Goal: Communication & Community: Answer question/provide support

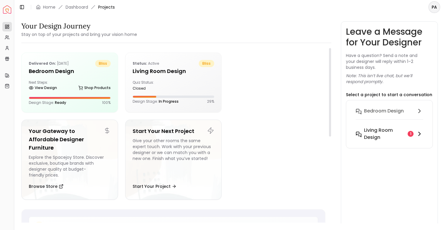
click at [374, 139] on h6 "Living Room design" at bounding box center [384, 134] width 41 height 14
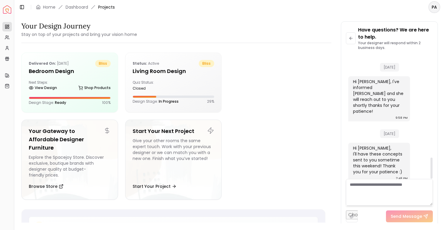
click at [368, 188] on textarea at bounding box center [389, 192] width 87 height 27
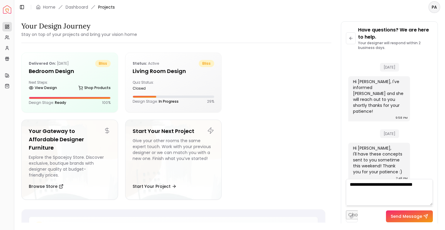
type textarea "**********"
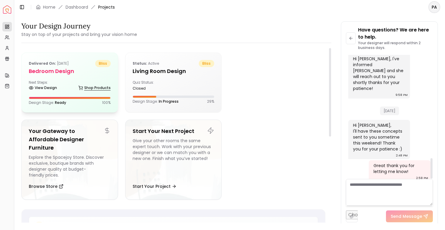
scroll to position [625, 0]
click at [72, 80] on div "Delivered on: Aug 21, 2025 bliss Bedroom design Next Steps: View Design Shop Pr…" at bounding box center [70, 82] width 96 height 59
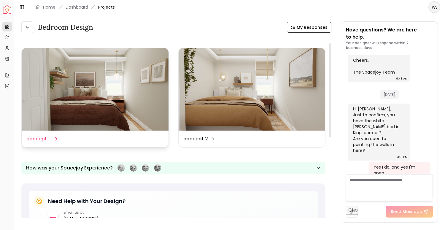
click at [80, 137] on div "Design Name concept 1" at bounding box center [94, 138] width 137 height 7
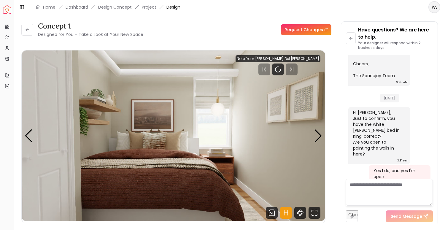
scroll to position [315, 0]
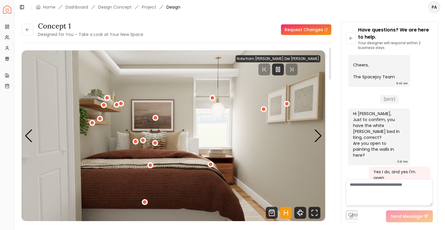
click at [187, 138] on img "1 / 4" at bounding box center [173, 135] width 303 height 171
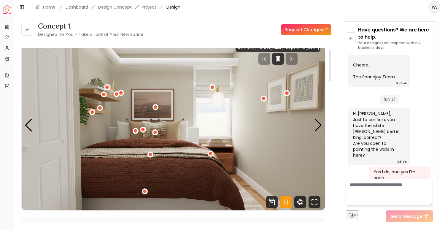
scroll to position [10, 0]
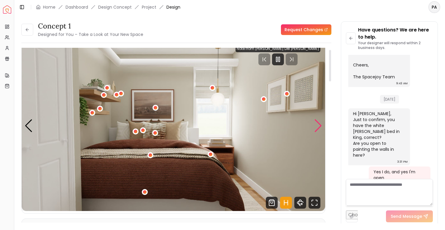
click at [319, 123] on div "Next slide" at bounding box center [318, 125] width 8 height 13
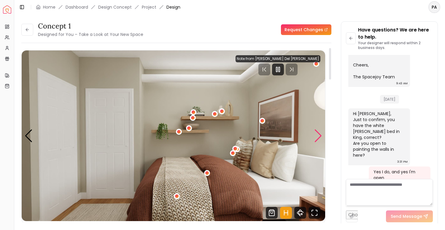
scroll to position [0, 0]
click at [26, 138] on div "Previous slide" at bounding box center [29, 135] width 8 height 13
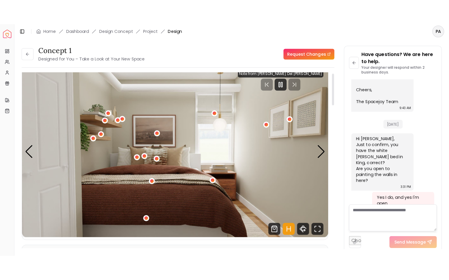
scroll to position [6, 0]
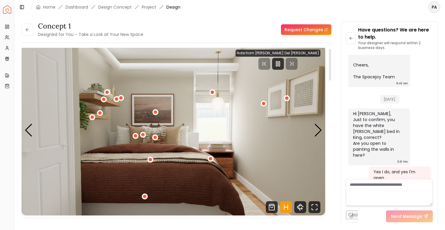
click at [323, 131] on img "1 / 4" at bounding box center [173, 130] width 303 height 171
click at [320, 131] on div "Next slide" at bounding box center [318, 130] width 8 height 13
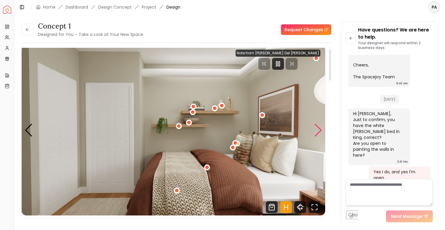
click at [320, 133] on div "Next slide" at bounding box center [318, 130] width 8 height 13
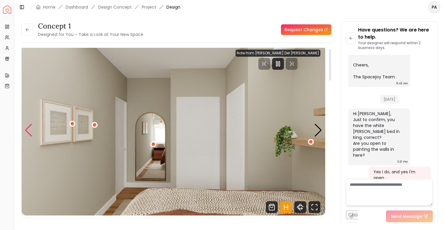
click at [31, 131] on div "Previous slide" at bounding box center [29, 130] width 8 height 13
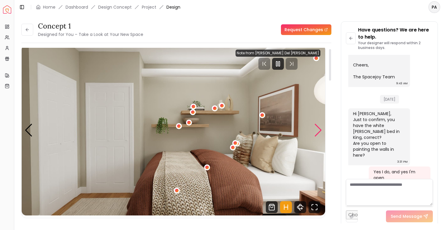
click at [318, 132] on div "Next slide" at bounding box center [318, 130] width 8 height 13
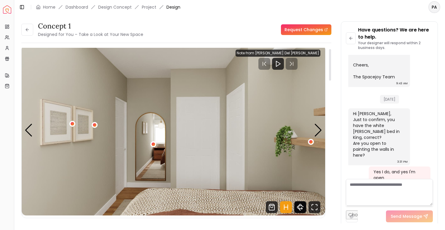
click at [299, 203] on icon "360 View" at bounding box center [300, 207] width 12 height 12
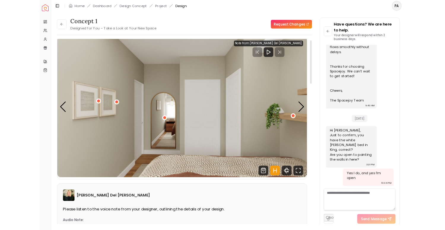
scroll to position [251, 0]
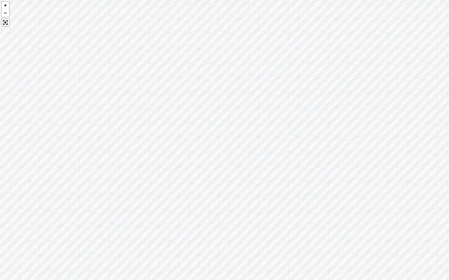
drag, startPoint x: 281, startPoint y: 237, endPoint x: 267, endPoint y: 137, distance: 100.9
click at [267, 138] on div at bounding box center [224, 140] width 449 height 280
drag, startPoint x: 298, startPoint y: 171, endPoint x: 183, endPoint y: 123, distance: 124.3
click at [183, 123] on div at bounding box center [224, 140] width 449 height 280
drag, startPoint x: 279, startPoint y: 115, endPoint x: 168, endPoint y: 178, distance: 128.0
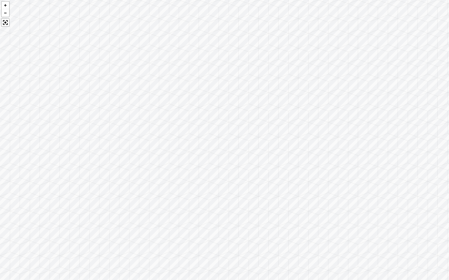
click at [168, 178] on div at bounding box center [224, 140] width 449 height 280
drag, startPoint x: 305, startPoint y: 123, endPoint x: 187, endPoint y: 185, distance: 133.1
click at [185, 187] on div at bounding box center [224, 140] width 449 height 280
drag, startPoint x: 296, startPoint y: 156, endPoint x: 193, endPoint y: 173, distance: 105.2
click at [193, 173] on div at bounding box center [224, 140] width 449 height 280
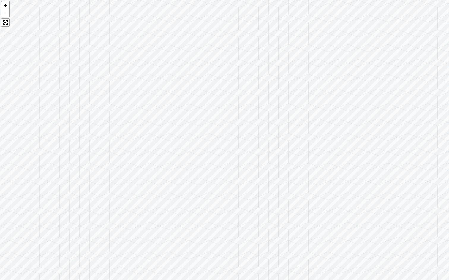
drag, startPoint x: 359, startPoint y: 171, endPoint x: 253, endPoint y: 172, distance: 105.9
click at [253, 172] on div at bounding box center [224, 140] width 449 height 280
drag, startPoint x: 300, startPoint y: 161, endPoint x: 161, endPoint y: 163, distance: 138.9
click at [161, 163] on div at bounding box center [224, 140] width 449 height 280
drag, startPoint x: 262, startPoint y: 149, endPoint x: 205, endPoint y: 147, distance: 57.0
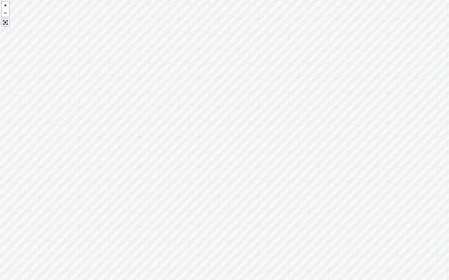
click at [205, 147] on div at bounding box center [224, 140] width 449 height 280
drag, startPoint x: 195, startPoint y: 153, endPoint x: 55, endPoint y: 153, distance: 140.3
click at [55, 153] on div at bounding box center [224, 140] width 449 height 280
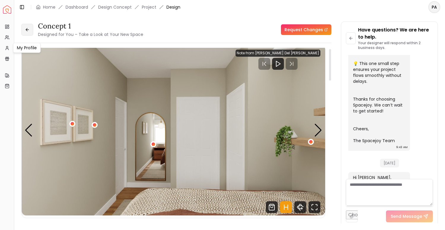
click at [28, 32] on icon at bounding box center [27, 29] width 5 height 5
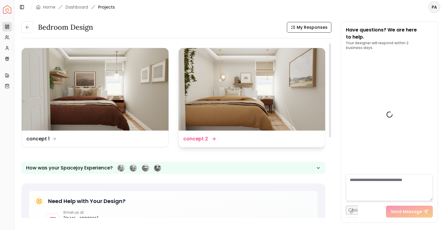
scroll to position [320, 0]
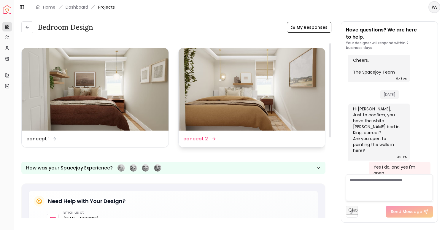
click at [206, 139] on dd "concept 2" at bounding box center [195, 138] width 25 height 7
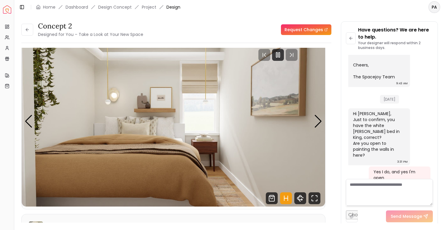
scroll to position [3, 0]
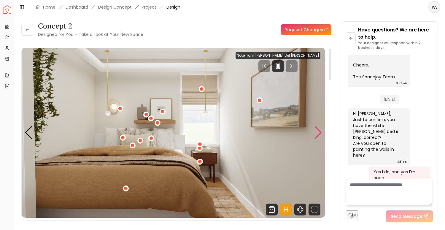
click at [319, 132] on div "Next slide" at bounding box center [318, 132] width 8 height 13
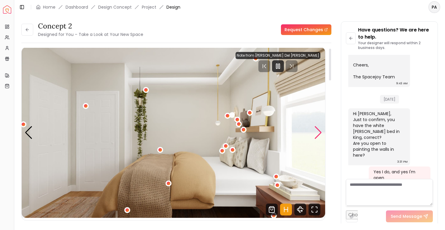
click at [319, 132] on div "Next slide" at bounding box center [318, 132] width 8 height 13
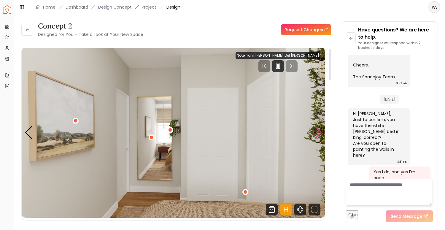
click at [319, 132] on div "Next slide" at bounding box center [318, 132] width 8 height 13
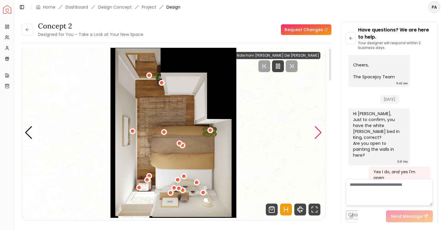
click at [320, 135] on div "Next slide" at bounding box center [318, 132] width 8 height 13
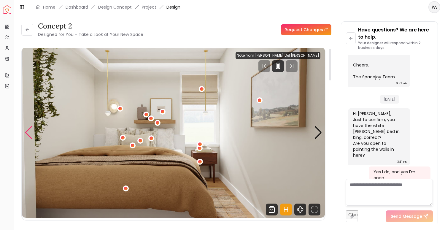
click at [29, 135] on div "Previous slide" at bounding box center [29, 132] width 8 height 13
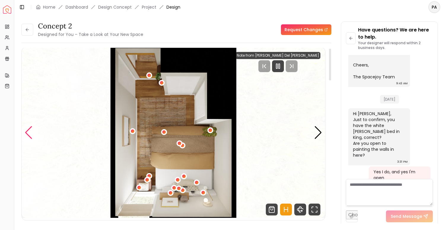
click at [29, 135] on div "Previous slide" at bounding box center [29, 132] width 8 height 13
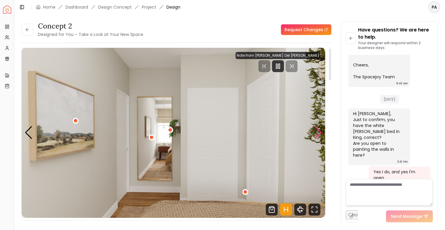
click at [318, 131] on div "Next slide" at bounding box center [318, 132] width 8 height 13
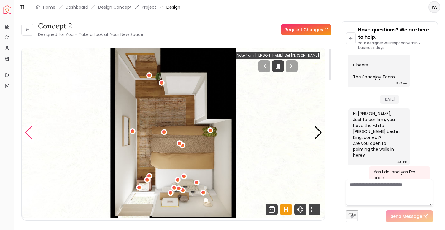
click at [26, 136] on div "Previous slide" at bounding box center [29, 132] width 8 height 13
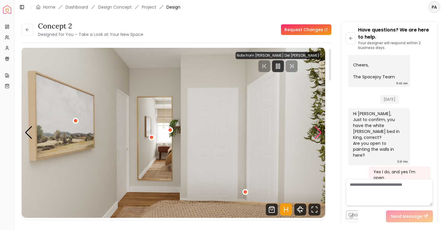
click at [317, 131] on div "Next slide" at bounding box center [318, 132] width 8 height 13
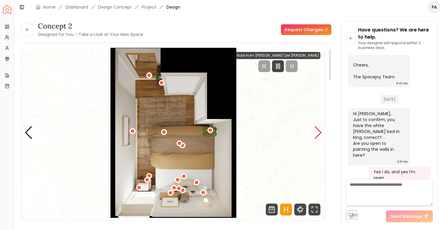
click at [317, 131] on div "Next slide" at bounding box center [318, 132] width 8 height 13
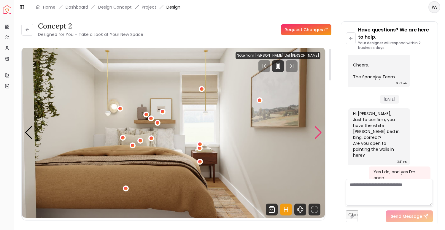
click at [317, 131] on div "Next slide" at bounding box center [318, 132] width 8 height 13
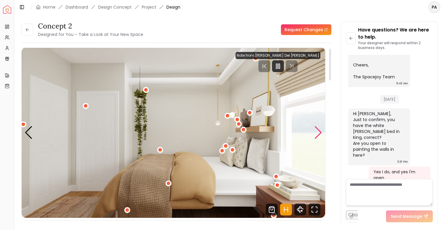
click at [317, 131] on div "Next slide" at bounding box center [318, 132] width 8 height 13
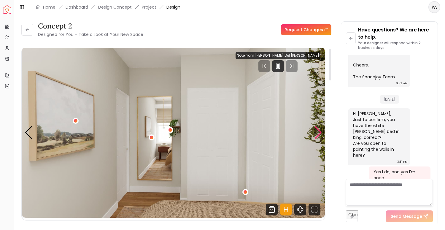
click at [318, 128] on div "Next slide" at bounding box center [318, 132] width 8 height 13
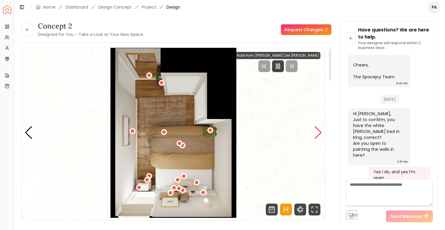
click at [318, 128] on div "Next slide" at bounding box center [318, 132] width 8 height 13
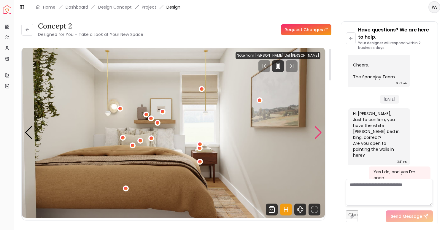
click at [318, 128] on div "Next slide" at bounding box center [318, 132] width 8 height 13
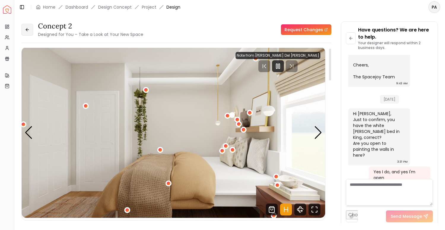
click at [29, 33] on button at bounding box center [27, 30] width 12 height 12
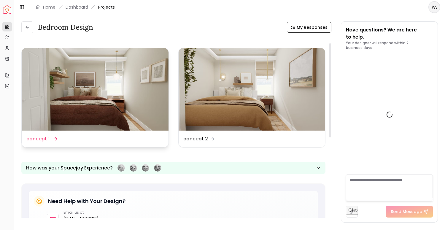
click at [45, 140] on dd "concept 1" at bounding box center [37, 138] width 23 height 7
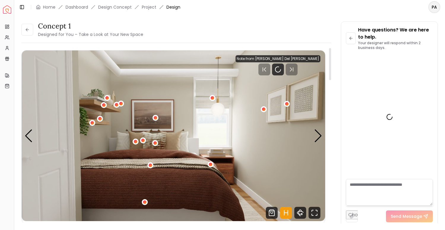
scroll to position [315, 0]
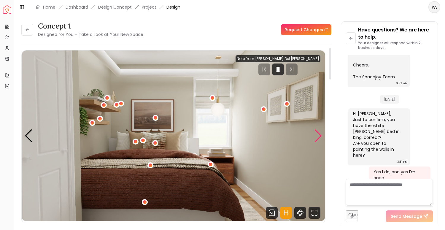
click at [317, 135] on div "Next slide" at bounding box center [318, 135] width 8 height 13
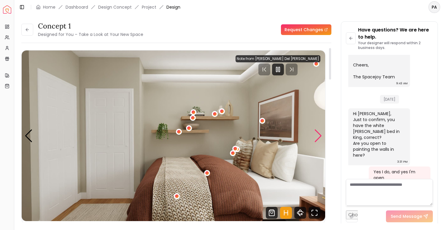
click at [317, 135] on div "Next slide" at bounding box center [318, 135] width 8 height 13
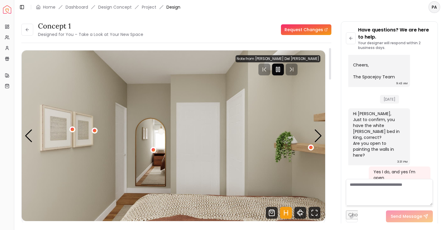
click at [282, 68] on icon "Pause" at bounding box center [277, 69] width 7 height 7
click at [318, 134] on div "Next slide" at bounding box center [318, 135] width 8 height 13
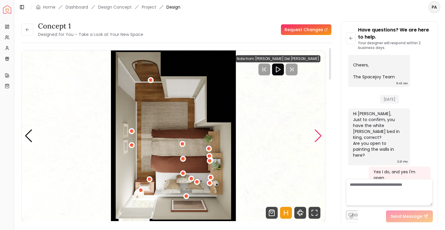
click at [318, 134] on div "Next slide" at bounding box center [318, 135] width 8 height 13
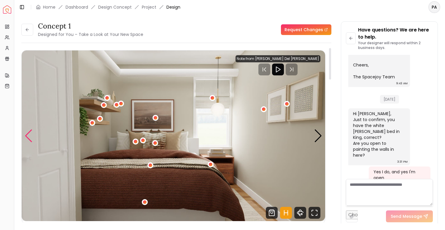
click at [31, 137] on div "Previous slide" at bounding box center [29, 135] width 8 height 13
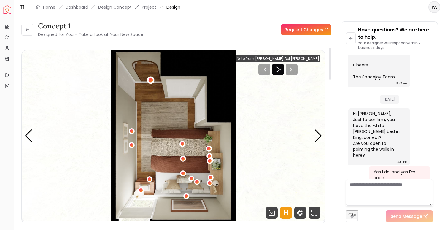
click at [150, 82] on div "4 / 4" at bounding box center [151, 80] width 4 height 4
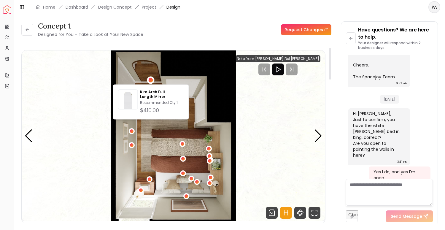
click at [192, 79] on img "4 / 4" at bounding box center [173, 135] width 303 height 171
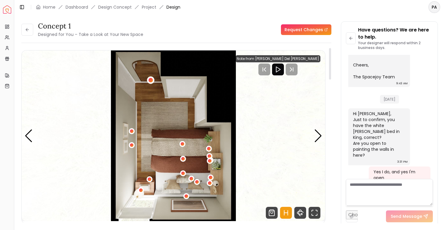
click at [150, 80] on div "4 / 4" at bounding box center [151, 80] width 4 height 4
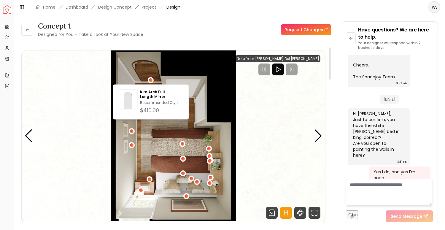
click at [169, 76] on img "4 / 4" at bounding box center [173, 135] width 303 height 171
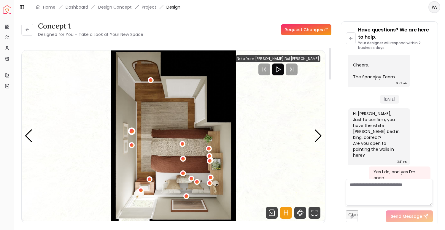
click at [133, 132] on div "4 / 4" at bounding box center [132, 131] width 4 height 4
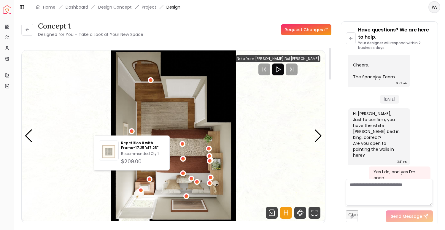
click at [142, 128] on img "4 / 4" at bounding box center [173, 135] width 303 height 171
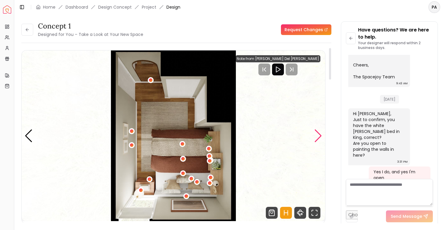
click at [319, 139] on div "Next slide" at bounding box center [318, 135] width 8 height 13
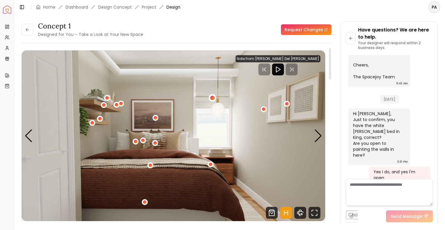
click at [214, 99] on div "1 / 4" at bounding box center [212, 98] width 4 height 4
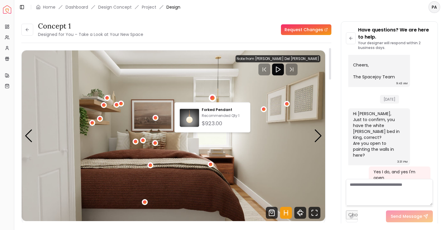
click at [236, 97] on img "1 / 4" at bounding box center [173, 135] width 303 height 171
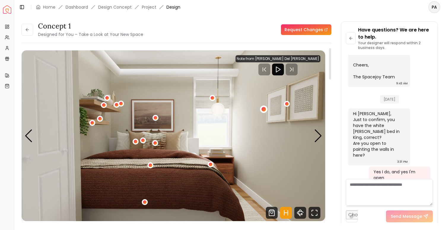
click at [265, 108] on div "1 / 4" at bounding box center [263, 109] width 4 height 4
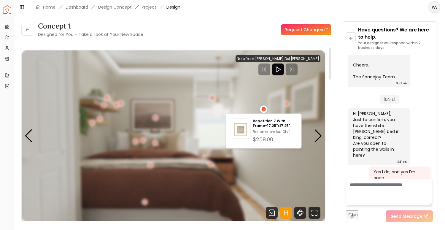
click at [265, 108] on div "1 / 4" at bounding box center [263, 109] width 4 height 4
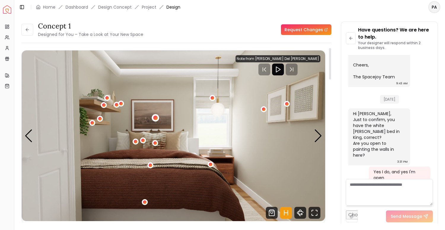
click at [157, 119] on div "1 / 4" at bounding box center [155, 118] width 4 height 4
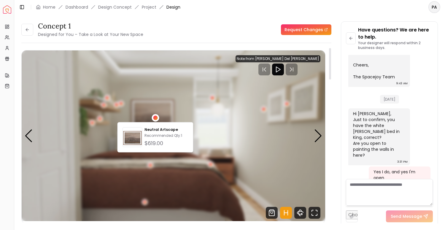
click at [156, 118] on div "1 / 4" at bounding box center [155, 118] width 4 height 4
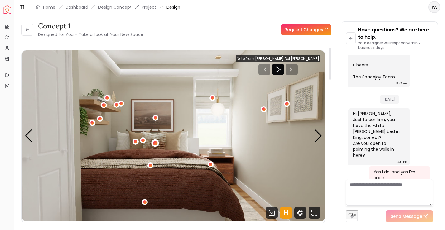
click at [155, 143] on div "1 / 4" at bounding box center [155, 143] width 4 height 4
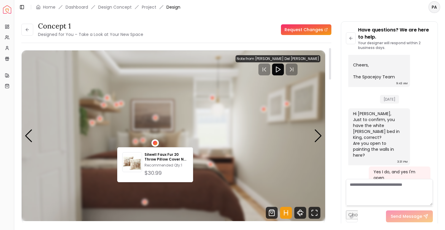
click at [155, 143] on div "1 / 4" at bounding box center [155, 143] width 4 height 4
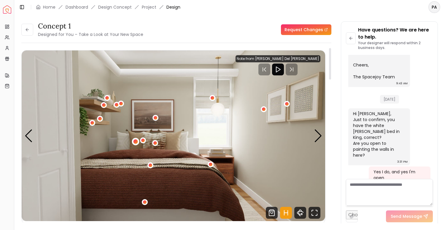
click at [136, 139] on div "1 / 4" at bounding box center [135, 141] width 4 height 4
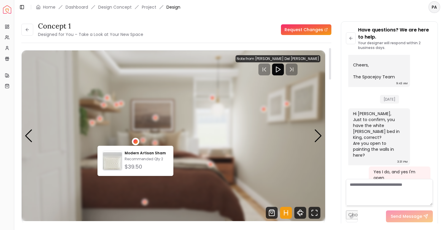
click at [136, 140] on div "1 / 4" at bounding box center [135, 141] width 4 height 4
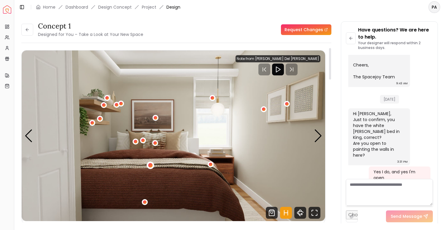
click at [150, 166] on div "1 / 4" at bounding box center [150, 165] width 4 height 4
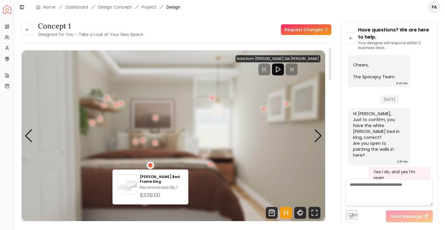
click at [150, 165] on div "1 / 4" at bounding box center [150, 165] width 4 height 4
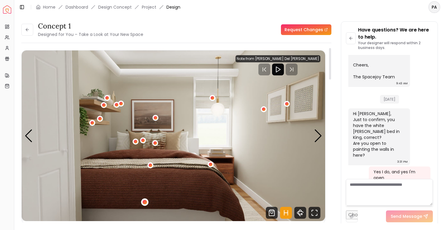
click at [145, 203] on div "1 / 4" at bounding box center [145, 202] width 4 height 4
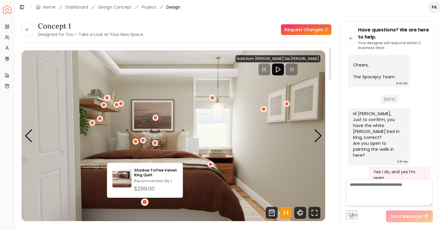
click at [184, 199] on img "1 / 4" at bounding box center [173, 135] width 303 height 171
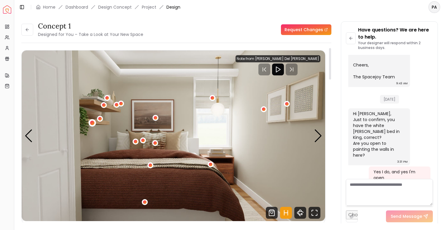
click at [92, 123] on div "1 / 4" at bounding box center [92, 123] width 4 height 4
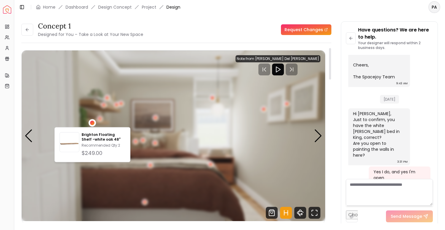
click at [92, 123] on div "1 / 4" at bounding box center [92, 123] width 4 height 4
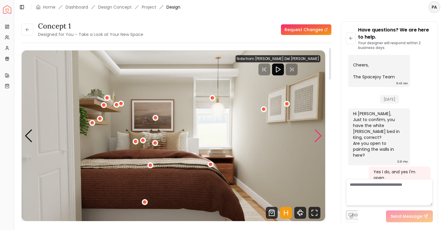
click at [316, 138] on div "Next slide" at bounding box center [318, 135] width 8 height 13
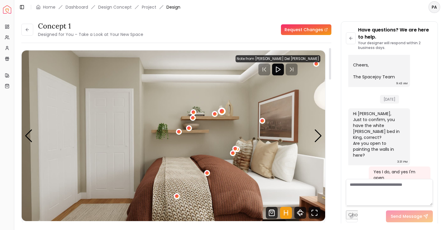
click at [224, 110] on div "2 / 4" at bounding box center [222, 111] width 4 height 4
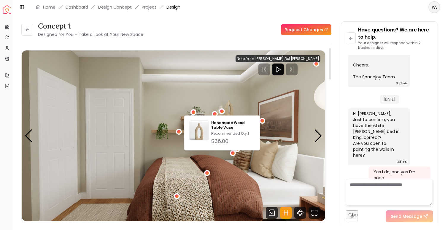
click at [227, 100] on img "2 / 4" at bounding box center [173, 135] width 303 height 171
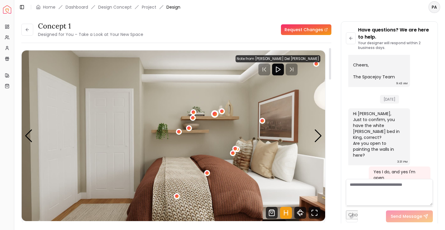
click at [217, 112] on div "2 / 4" at bounding box center [214, 113] width 7 height 7
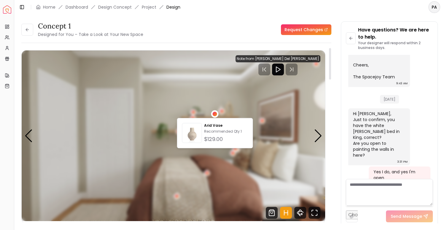
click at [215, 112] on div "2 / 4" at bounding box center [215, 114] width 4 height 4
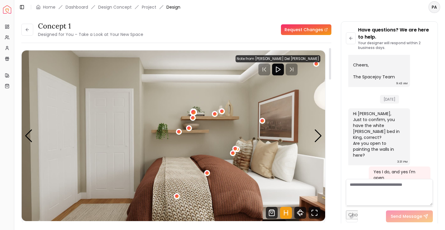
click at [194, 111] on div "2 / 4" at bounding box center [193, 112] width 4 height 4
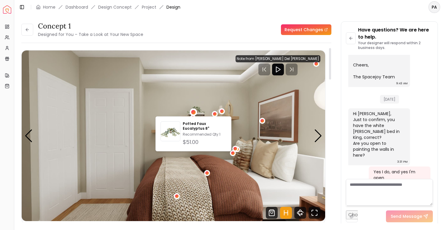
click at [195, 108] on img "2 / 4" at bounding box center [173, 135] width 303 height 171
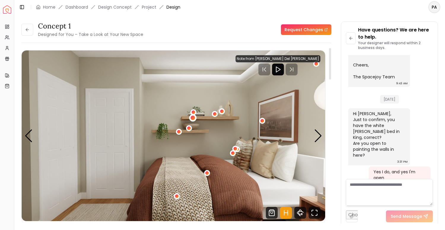
click at [194, 117] on div "2 / 4" at bounding box center [193, 117] width 4 height 4
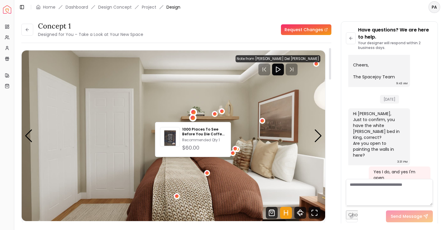
click at [194, 111] on div "2 / 4" at bounding box center [193, 112] width 4 height 4
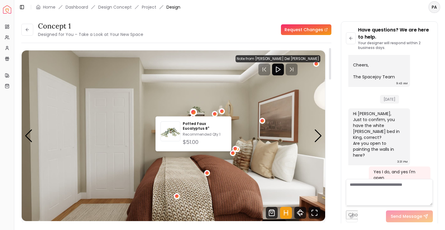
click at [199, 102] on img "2 / 4" at bounding box center [173, 135] width 303 height 171
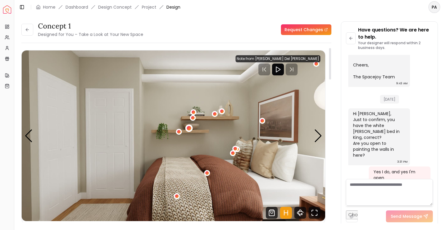
click at [189, 130] on div "2 / 4" at bounding box center [189, 128] width 4 height 4
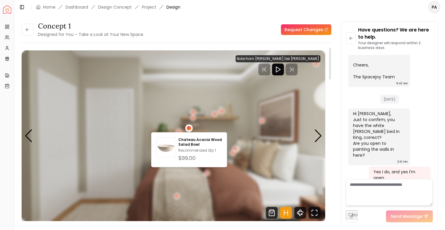
click at [189, 129] on div "2 / 4" at bounding box center [189, 128] width 4 height 4
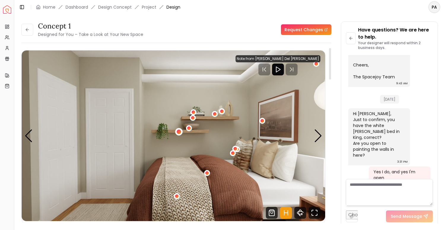
click at [181, 131] on div "2 / 4" at bounding box center [178, 131] width 7 height 7
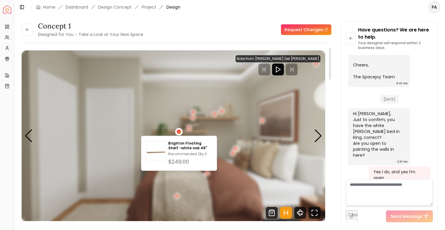
click at [181, 131] on div "2 / 4" at bounding box center [178, 131] width 7 height 7
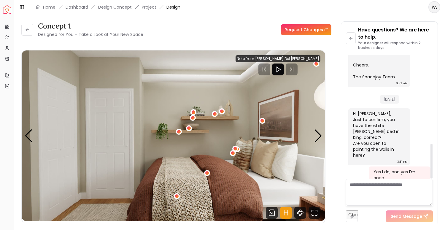
scroll to position [0, 0]
click at [279, 118] on img "2 / 4" at bounding box center [173, 135] width 303 height 171
click at [324, 135] on img "2 / 4" at bounding box center [173, 135] width 303 height 171
click at [319, 136] on div "Next slide" at bounding box center [318, 135] width 8 height 13
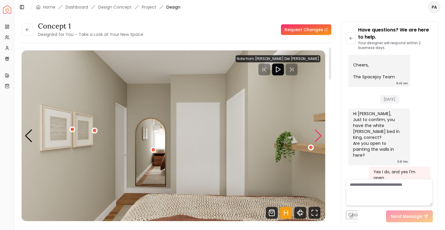
click at [319, 136] on div "Next slide" at bounding box center [318, 135] width 8 height 13
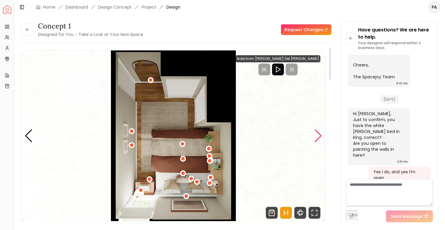
click at [319, 136] on div "Next slide" at bounding box center [318, 135] width 8 height 13
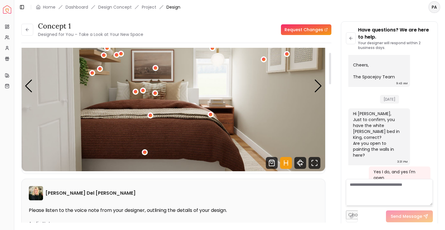
scroll to position [26, 0]
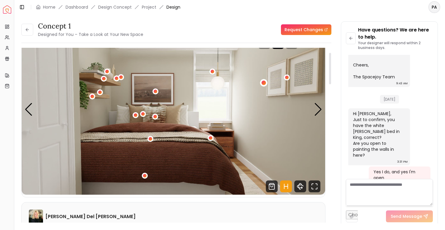
click at [263, 82] on div "1 / 4" at bounding box center [263, 83] width 4 height 4
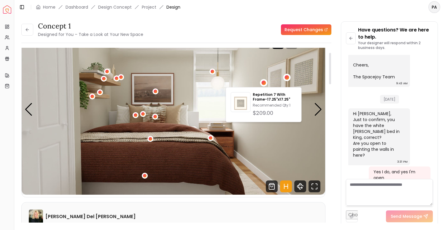
click at [285, 80] on div "1 / 4" at bounding box center [286, 77] width 7 height 7
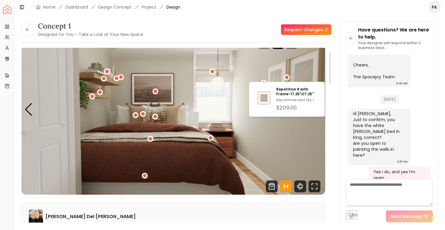
click at [221, 162] on img "1 / 4" at bounding box center [173, 109] width 303 height 171
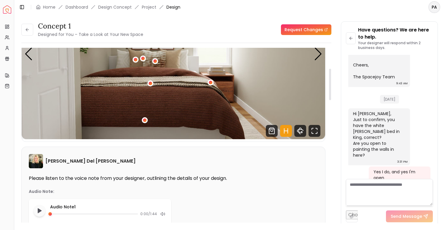
scroll to position [51, 0]
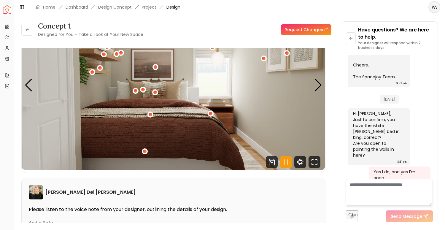
click at [375, 186] on textarea at bounding box center [389, 192] width 87 height 27
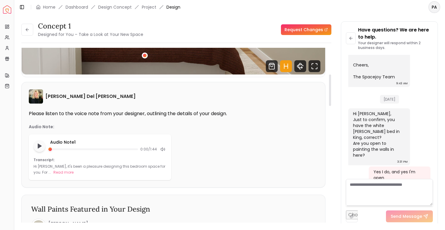
scroll to position [148, 0]
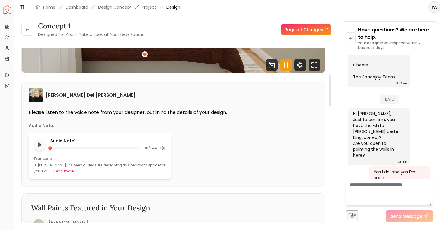
click at [53, 174] on button "Read more" at bounding box center [63, 171] width 20 height 6
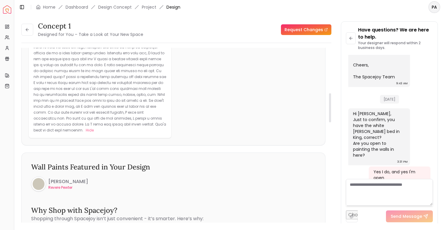
scroll to position [267, 0]
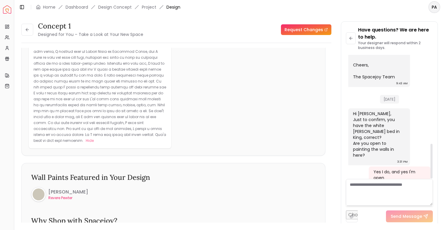
click at [381, 184] on textarea at bounding box center [389, 192] width 87 height 27
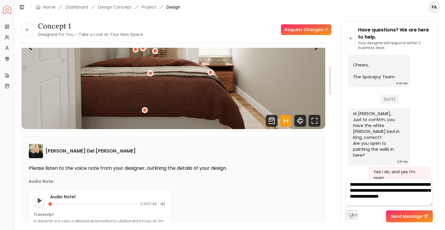
scroll to position [107, 0]
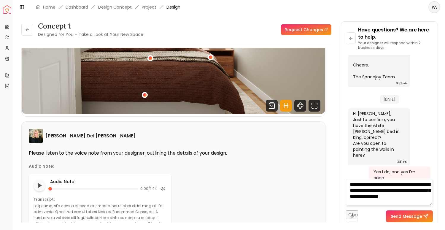
click at [362, 190] on textarea "**********" at bounding box center [389, 192] width 87 height 27
click at [415, 190] on textarea "**********" at bounding box center [389, 192] width 87 height 27
drag, startPoint x: 364, startPoint y: 196, endPoint x: 361, endPoint y: 190, distance: 6.4
click at [361, 190] on textarea "**********" at bounding box center [389, 192] width 87 height 27
click at [385, 198] on textarea "**********" at bounding box center [389, 192] width 87 height 27
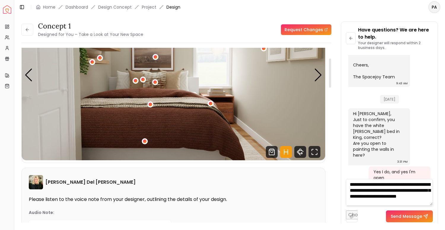
scroll to position [64, 0]
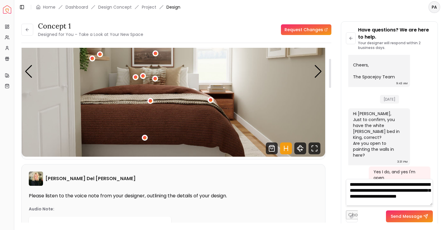
type textarea "**********"
click at [409, 217] on button "Send Message" at bounding box center [409, 216] width 47 height 12
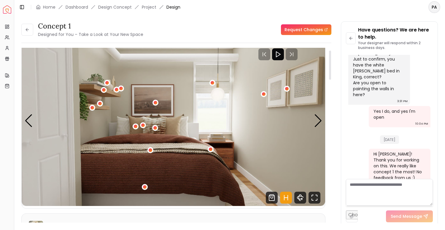
scroll to position [0, 0]
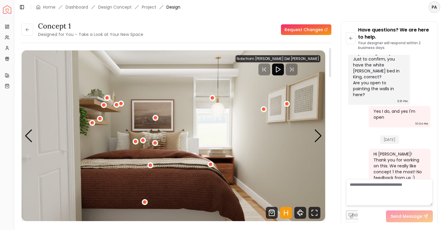
click at [287, 214] on icon "Hotspots Toggle" at bounding box center [286, 213] width 12 height 12
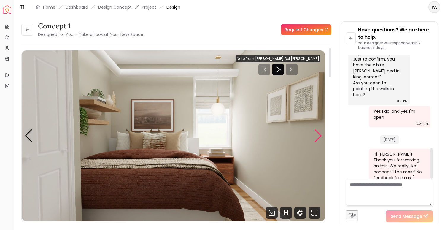
click at [314, 141] on div "Next slide" at bounding box center [318, 135] width 8 height 13
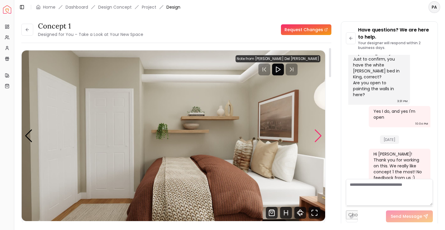
click at [315, 141] on div "Next slide" at bounding box center [318, 135] width 8 height 13
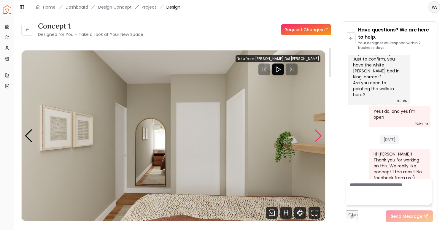
click at [315, 141] on div "Next slide" at bounding box center [318, 135] width 8 height 13
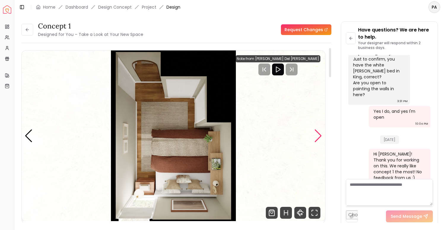
click at [315, 141] on div "Next slide" at bounding box center [318, 135] width 8 height 13
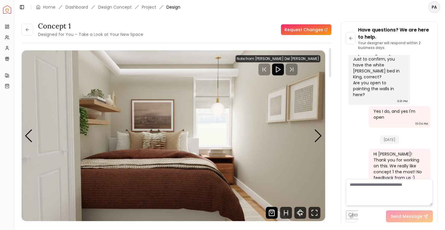
click at [271, 213] on icon "Shop Products from this design" at bounding box center [272, 212] width 2 height 1
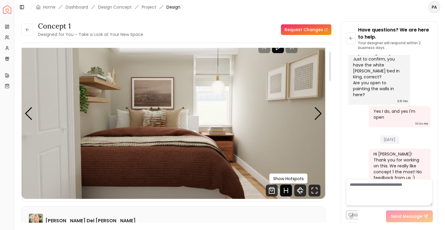
click at [285, 190] on icon "Hotspots Toggle" at bounding box center [286, 190] width 4 height 0
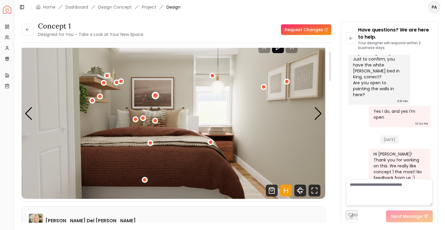
click at [157, 96] on div "1 / 4" at bounding box center [155, 95] width 7 height 7
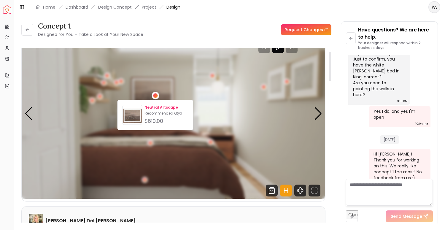
click at [158, 110] on div "Neutral Artscape Recommended Qty: 1 $619.00" at bounding box center [166, 115] width 44 height 20
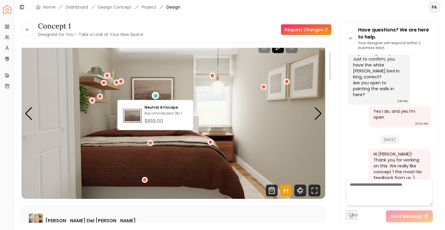
click at [205, 108] on img "1 / 4" at bounding box center [173, 113] width 303 height 171
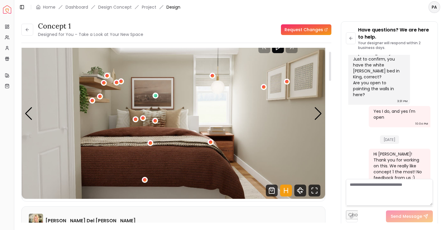
click at [167, 81] on img "1 / 4" at bounding box center [173, 113] width 303 height 171
click at [157, 96] on div "1 / 4" at bounding box center [155, 95] width 4 height 4
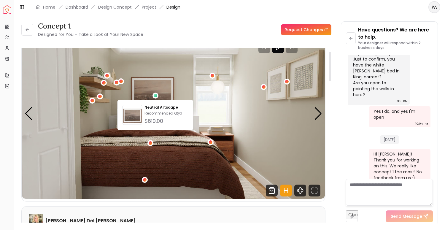
click at [170, 141] on img "1 / 4" at bounding box center [173, 113] width 303 height 171
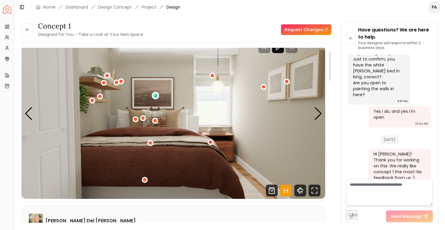
click at [155, 95] on div "1 / 4" at bounding box center [155, 95] width 4 height 4
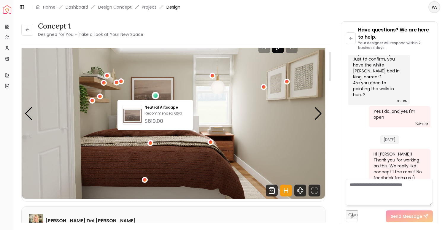
click at [312, 104] on img "1 / 4" at bounding box center [173, 113] width 303 height 171
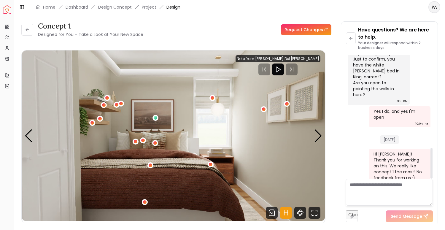
scroll to position [0, 0]
click at [288, 105] on div "1 / 4" at bounding box center [287, 104] width 4 height 4
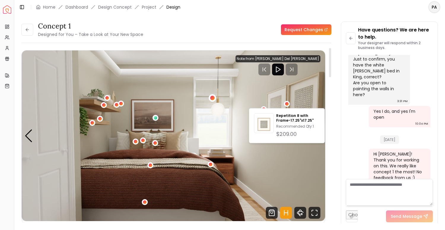
click at [213, 98] on div "1 / 4" at bounding box center [212, 98] width 4 height 4
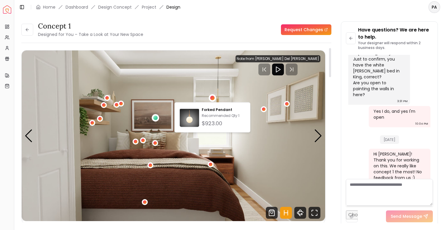
click at [154, 119] on div "1 / 4" at bounding box center [155, 118] width 4 height 4
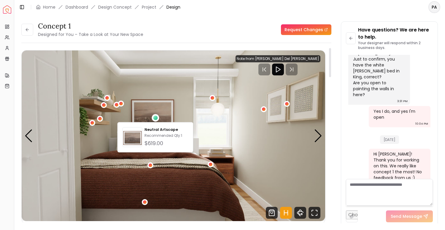
click at [112, 120] on img "1 / 4" at bounding box center [173, 135] width 303 height 171
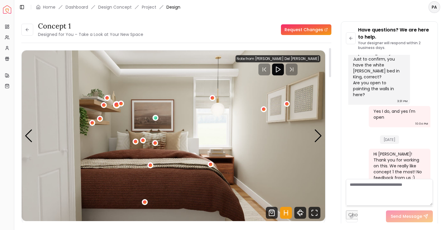
click at [117, 105] on div "1 / 4" at bounding box center [116, 105] width 4 height 4
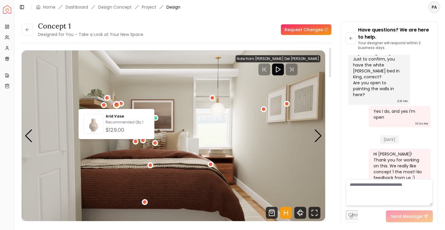
click at [185, 110] on img "1 / 4" at bounding box center [173, 135] width 303 height 171
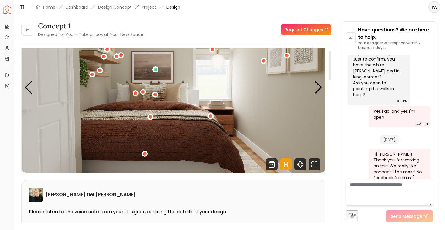
scroll to position [18, 0]
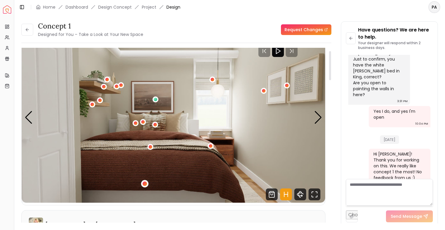
click at [147, 185] on div "1 / 4" at bounding box center [145, 183] width 4 height 4
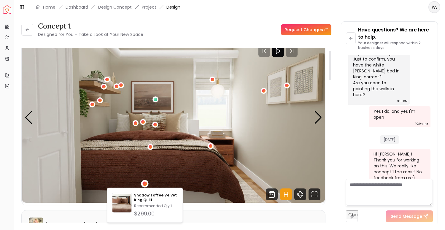
click at [199, 157] on img "1 / 4" at bounding box center [173, 117] width 303 height 171
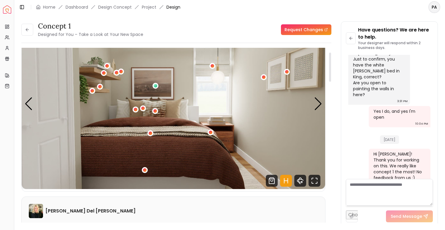
scroll to position [19, 0]
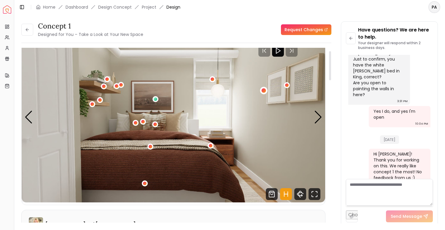
click at [263, 90] on div "1 / 4" at bounding box center [263, 90] width 4 height 4
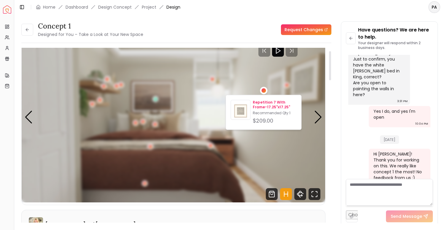
click at [269, 104] on p "Repetition 7 With Frame-17.25"x17.25"" at bounding box center [275, 104] width 44 height 9
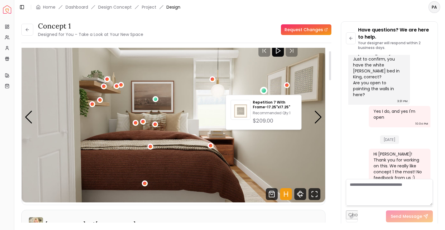
click at [305, 81] on img "1 / 4" at bounding box center [173, 117] width 303 height 171
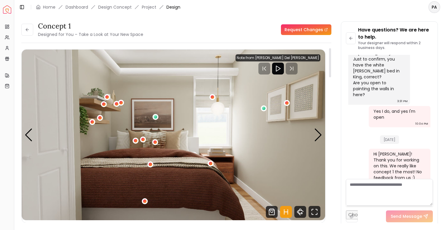
scroll to position [28, 0]
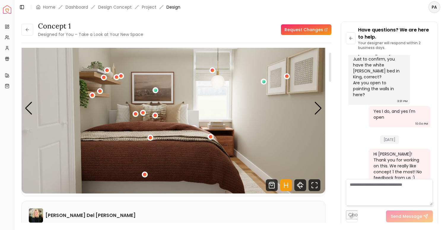
click at [325, 111] on img "1 / 4" at bounding box center [173, 108] width 303 height 171
click at [322, 111] on div "Next slide" at bounding box center [318, 108] width 8 height 13
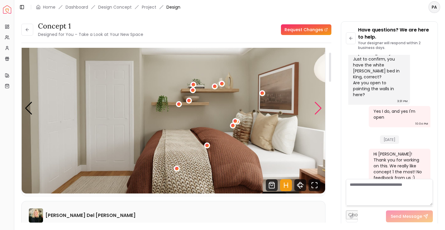
click at [321, 111] on div "Next slide" at bounding box center [318, 108] width 8 height 13
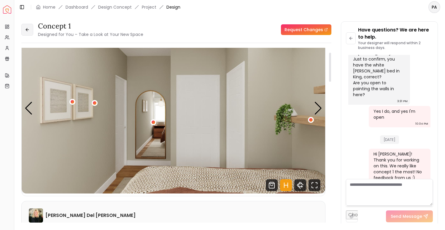
click at [28, 32] on button at bounding box center [27, 30] width 12 height 12
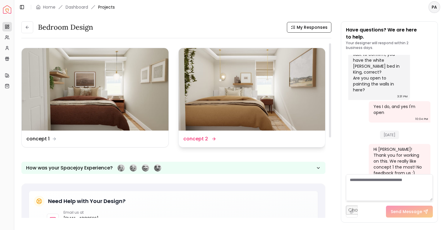
click at [225, 128] on img at bounding box center [252, 89] width 147 height 82
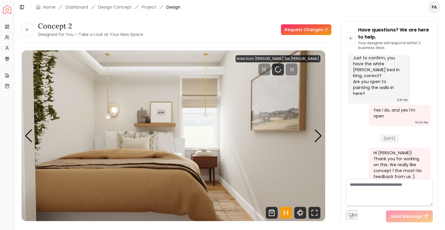
scroll to position [376, 0]
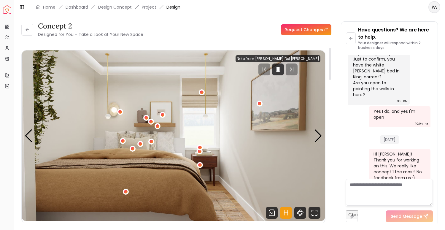
click at [227, 134] on img "1 / 4" at bounding box center [173, 135] width 303 height 171
click at [30, 36] on div "concept 2 Designed for You – Take a Look at Your New Space" at bounding box center [82, 29] width 122 height 17
click at [27, 33] on button at bounding box center [27, 30] width 12 height 12
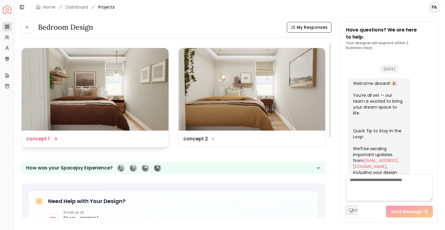
scroll to position [380, 0]
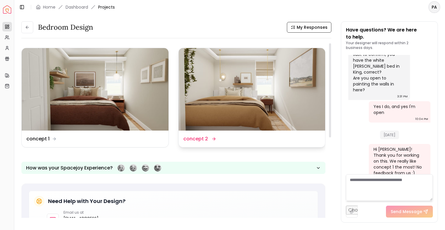
click at [250, 87] on img at bounding box center [252, 89] width 147 height 82
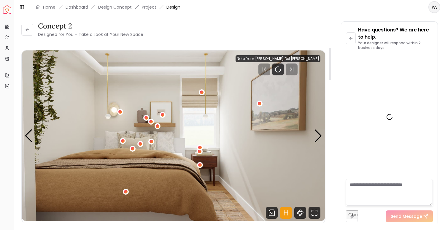
scroll to position [376, 0]
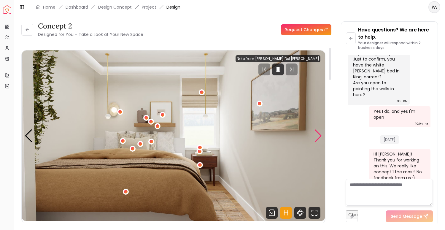
click at [318, 132] on div "Next slide" at bounding box center [318, 135] width 8 height 13
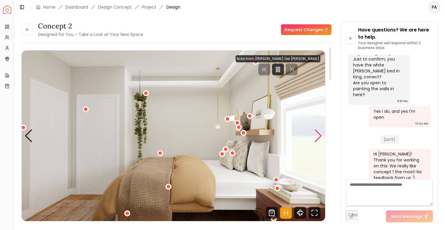
click at [318, 133] on div "Next slide" at bounding box center [318, 135] width 8 height 13
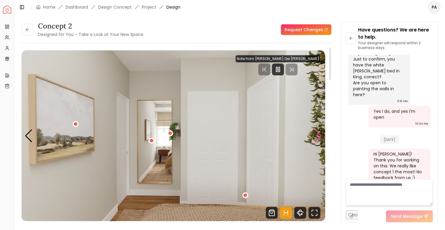
click at [318, 133] on div "Next slide" at bounding box center [318, 135] width 8 height 13
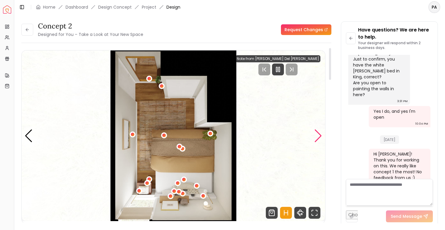
click at [318, 133] on div "Next slide" at bounding box center [318, 135] width 8 height 13
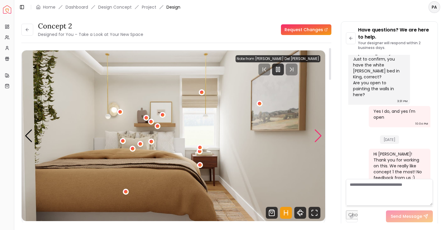
click at [318, 133] on div "Next slide" at bounding box center [318, 135] width 8 height 13
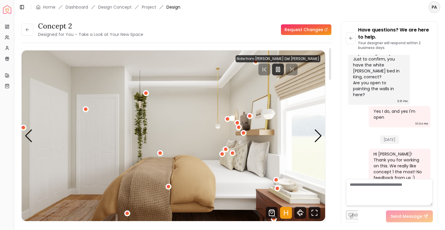
scroll to position [0, 0]
click at [317, 134] on div "Next slide" at bounding box center [318, 135] width 8 height 13
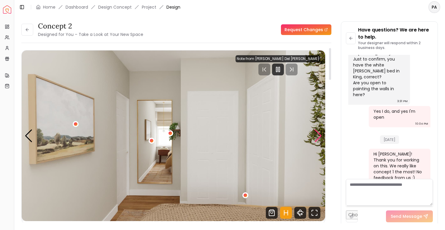
click at [317, 134] on div "Next slide" at bounding box center [318, 135] width 8 height 13
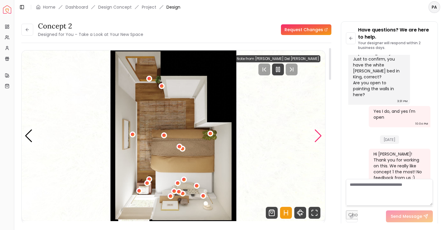
click at [317, 134] on div "Next slide" at bounding box center [318, 135] width 8 height 13
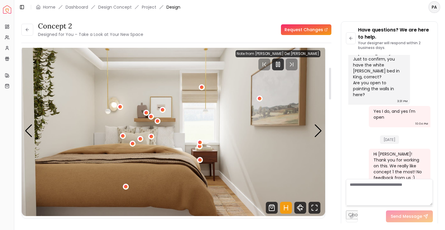
scroll to position [1, 0]
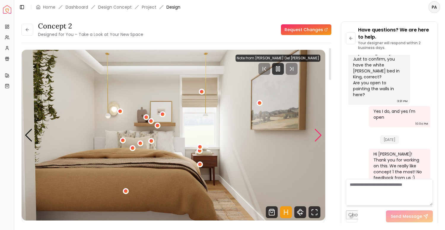
click at [315, 129] on div "Next slide" at bounding box center [318, 135] width 8 height 13
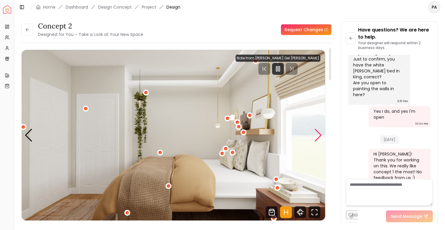
click at [315, 129] on div "Next slide" at bounding box center [318, 135] width 8 height 13
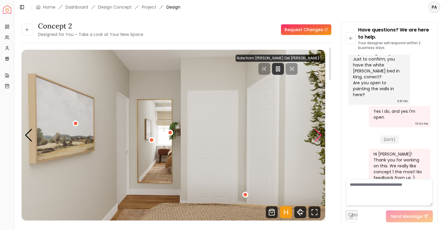
click at [315, 129] on div "Next slide" at bounding box center [318, 135] width 8 height 13
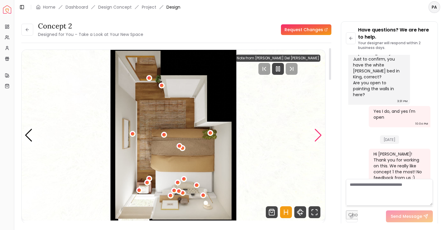
click at [315, 129] on div "Next slide" at bounding box center [318, 135] width 8 height 13
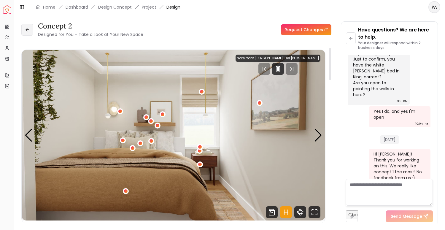
click at [28, 28] on icon at bounding box center [27, 29] width 5 height 5
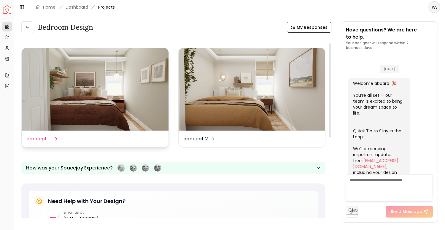
scroll to position [380, 0]
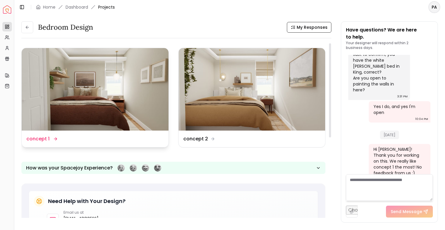
click at [107, 117] on img at bounding box center [95, 89] width 147 height 82
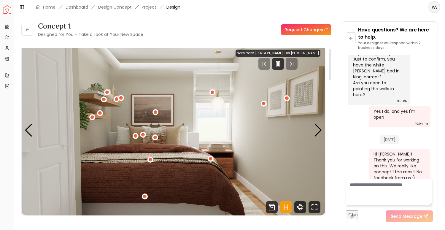
scroll to position [3, 0]
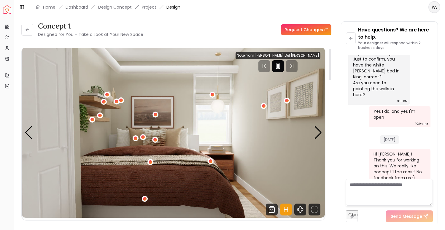
click at [284, 70] on div at bounding box center [278, 66] width 12 height 12
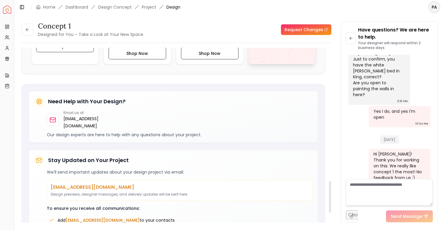
scroll to position [660, 0]
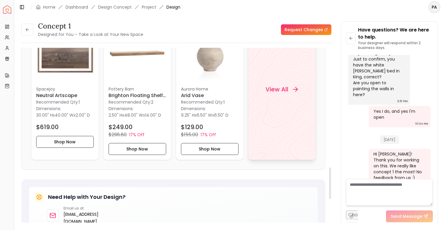
click at [274, 110] on div "View All" at bounding box center [282, 89] width 68 height 141
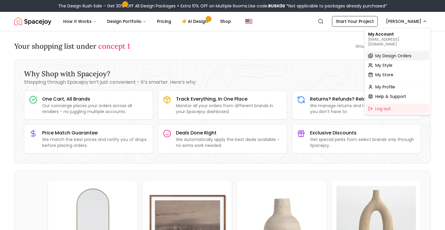
click at [383, 53] on span "My Design Orders" at bounding box center [393, 56] width 36 height 6
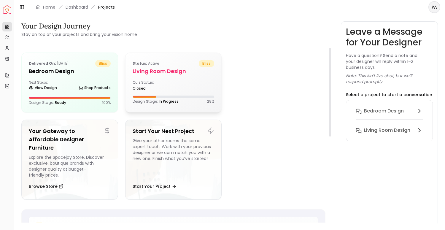
click at [191, 90] on div "Quiz Status: closed" at bounding box center [174, 85] width 82 height 11
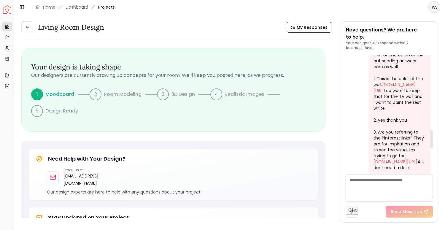
scroll to position [469, 0]
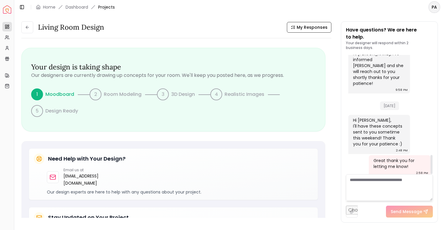
click at [369, 187] on textarea at bounding box center [389, 187] width 87 height 27
type textarea "****"
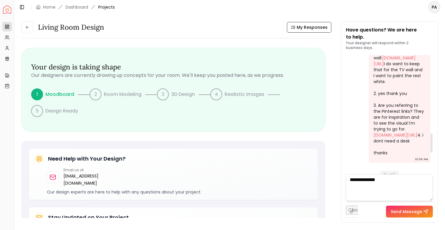
scroll to position [494, 0]
drag, startPoint x: 394, startPoint y: 177, endPoint x: 438, endPoint y: 177, distance: 44.5
click at [438, 177] on div "Living Room design My Responses Living Room design My Responses Your design is …" at bounding box center [229, 118] width 431 height 209
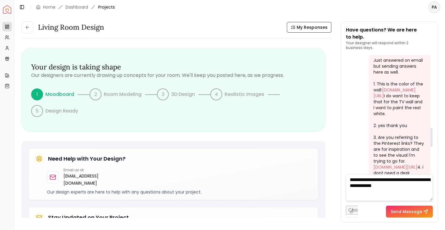
scroll to position [451, 0]
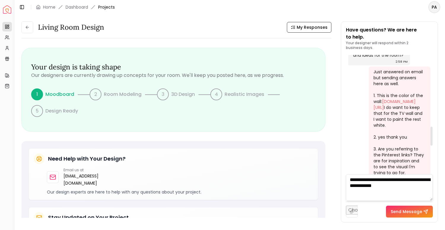
copy div "behr.com/consumer/ColorDetailView/S160-6 I do want to keep that for the TV wall…"
drag, startPoint x: 369, startPoint y: 100, endPoint x: 405, endPoint y: 117, distance: 39.9
click at [405, 117] on div "Just answered on email but sending answers here as well. 1. This is the color o…" at bounding box center [400, 136] width 62 height 140
click at [405, 193] on textarea "**********" at bounding box center [389, 187] width 87 height 27
paste textarea "**********"
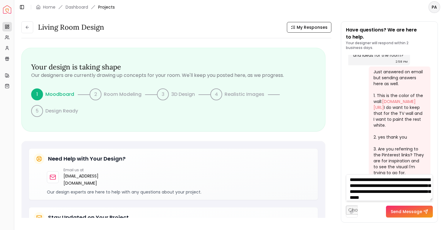
scroll to position [0, 0]
click at [405, 184] on textarea "**********" at bounding box center [389, 187] width 87 height 27
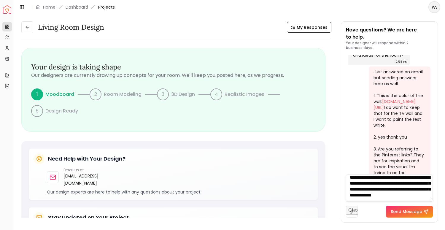
scroll to position [8, 0]
drag, startPoint x: 383, startPoint y: 189, endPoint x: 361, endPoint y: 195, distance: 22.2
click at [361, 195] on textarea "**********" at bounding box center [389, 187] width 87 height 27
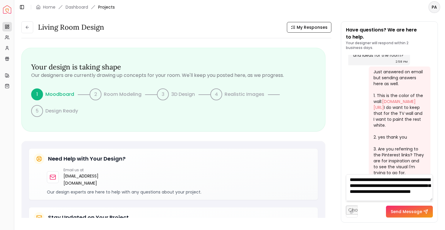
scroll to position [0, 0]
click at [425, 194] on textarea "**********" at bounding box center [389, 187] width 87 height 27
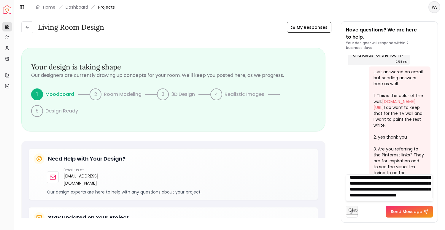
scroll to position [21, 0]
click at [414, 183] on textarea "**********" at bounding box center [389, 187] width 87 height 27
click at [384, 188] on textarea "**********" at bounding box center [389, 187] width 87 height 27
click at [409, 188] on textarea "**********" at bounding box center [389, 187] width 87 height 27
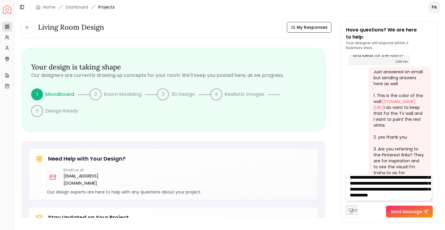
click at [427, 195] on textarea "**********" at bounding box center [389, 187] width 87 height 27
type textarea "**********"
click at [406, 213] on button "Send Message" at bounding box center [409, 212] width 47 height 12
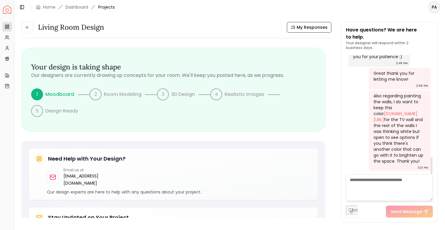
scroll to position [717, 0]
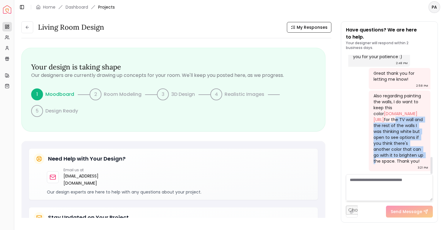
drag, startPoint x: 375, startPoint y: 120, endPoint x: 404, endPoint y: 157, distance: 47.1
click at [404, 157] on div "Also regarding painting the walls, I do want to keep this color behr.com/consum…" at bounding box center [399, 128] width 51 height 71
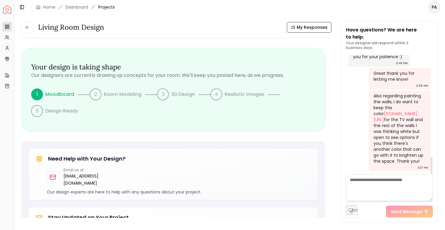
click at [404, 160] on div "Also regarding painting the walls, I do want to keep this color behr.com/consum…" at bounding box center [399, 128] width 51 height 71
